Goal: Transaction & Acquisition: Purchase product/service

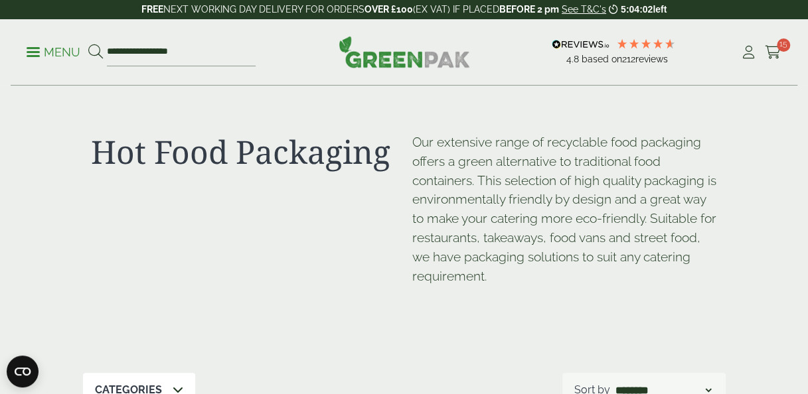
click at [41, 56] on p "Menu" at bounding box center [54, 52] width 54 height 16
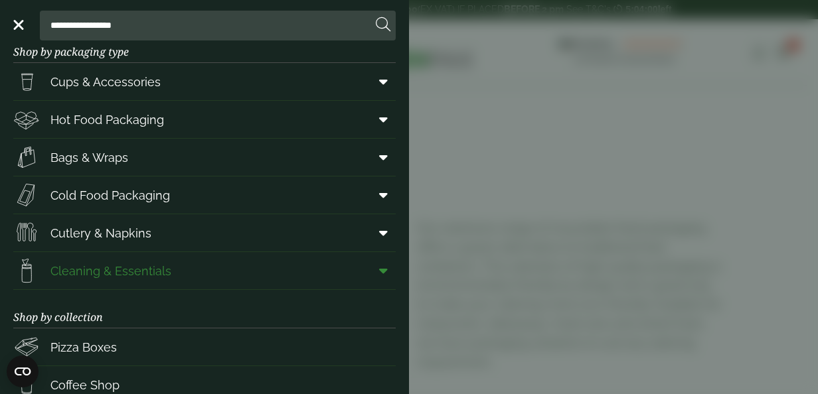
scroll to position [22, 0]
click at [194, 158] on link "Bags & Wraps" at bounding box center [204, 156] width 382 height 37
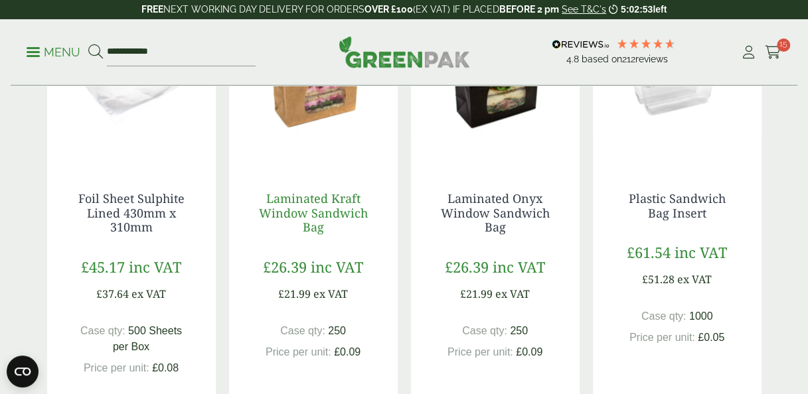
scroll to position [353, 0]
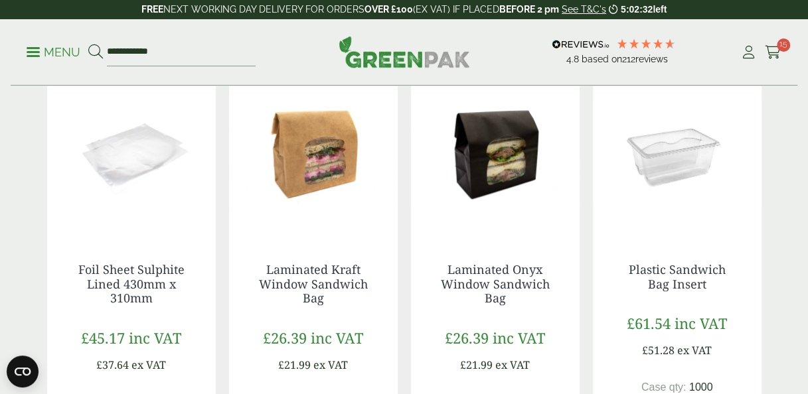
click at [315, 201] on img at bounding box center [313, 153] width 169 height 166
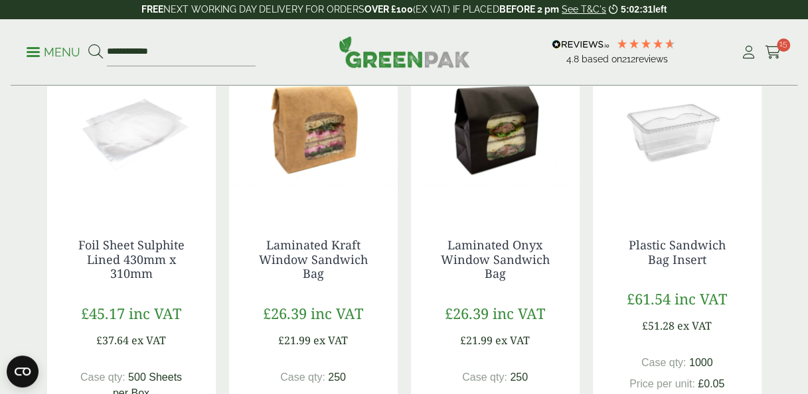
scroll to position [306, 0]
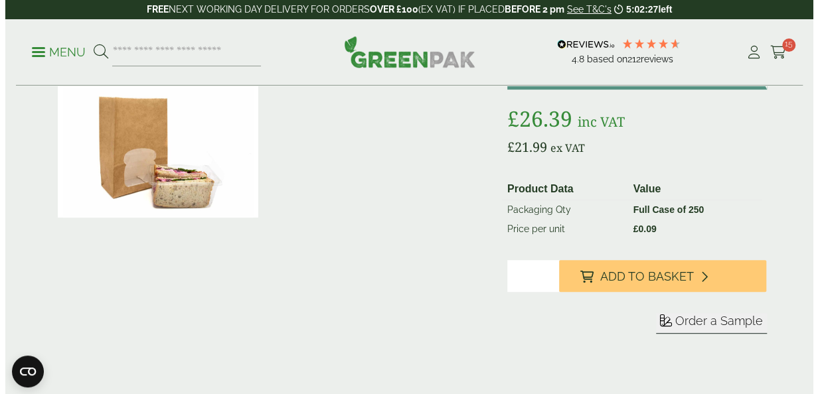
scroll to position [198, 0]
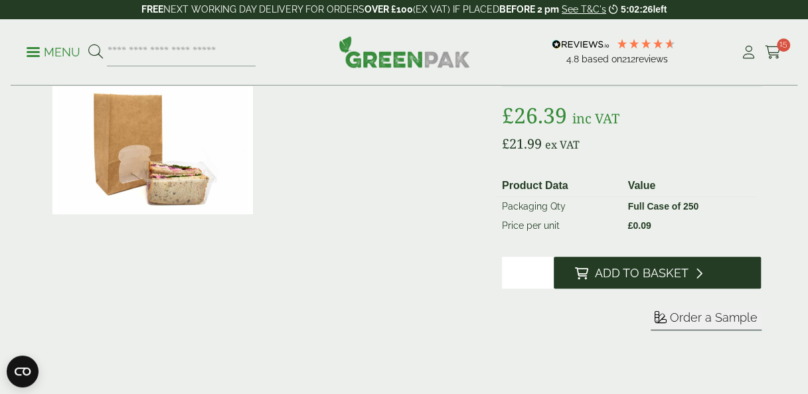
click at [612, 261] on button "Add to Basket" at bounding box center [657, 273] width 208 height 32
